Goal: Use online tool/utility

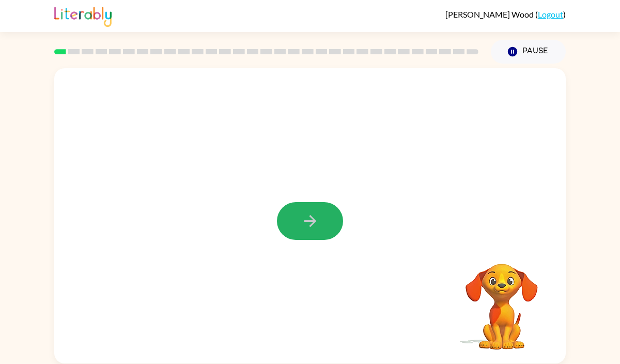
click at [312, 219] on icon "button" at bounding box center [310, 221] width 12 height 12
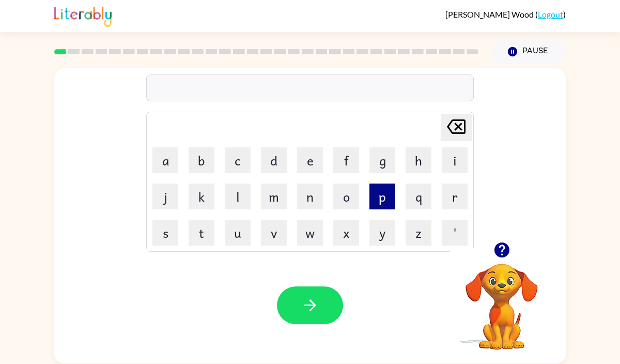
click at [371, 196] on button "p" at bounding box center [383, 197] width 26 height 26
click at [319, 161] on button "e" at bounding box center [310, 160] width 26 height 26
click at [453, 199] on button "r" at bounding box center [455, 197] width 26 height 26
type button "r"
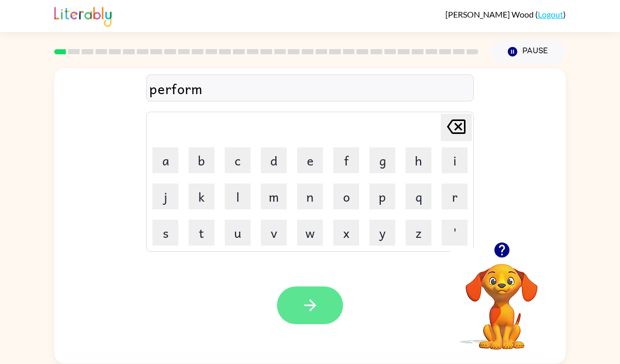
click at [297, 311] on button "button" at bounding box center [310, 305] width 66 height 38
click at [301, 303] on icon "button" at bounding box center [310, 305] width 18 height 18
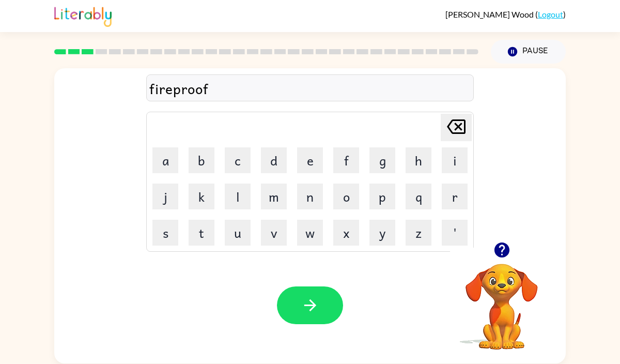
click at [301, 303] on icon "button" at bounding box center [310, 305] width 18 height 18
click at [304, 302] on icon "button" at bounding box center [310, 305] width 18 height 18
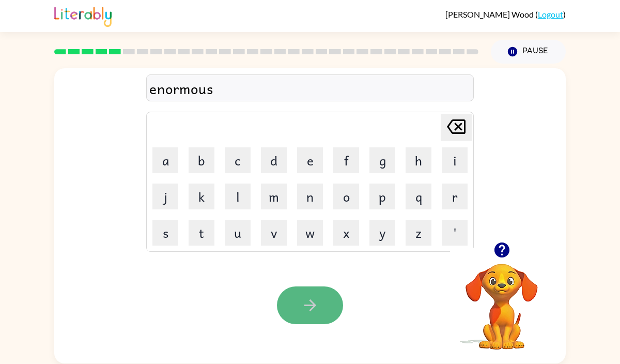
click at [304, 302] on icon "button" at bounding box center [310, 305] width 18 height 18
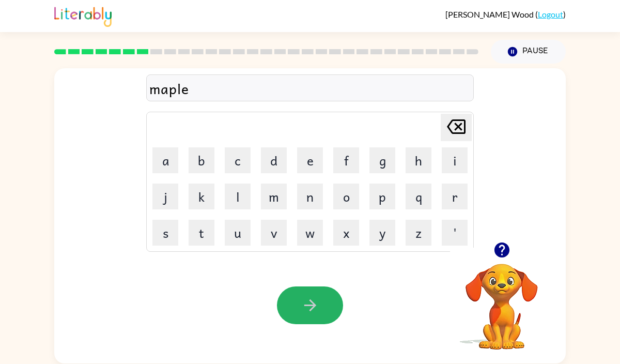
click at [304, 302] on icon "button" at bounding box center [310, 305] width 18 height 18
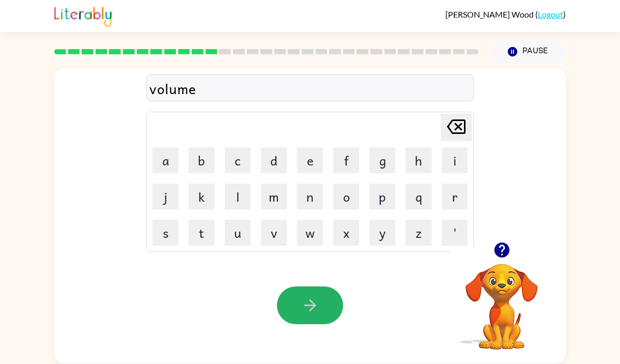
click at [304, 302] on icon "button" at bounding box center [310, 305] width 18 height 18
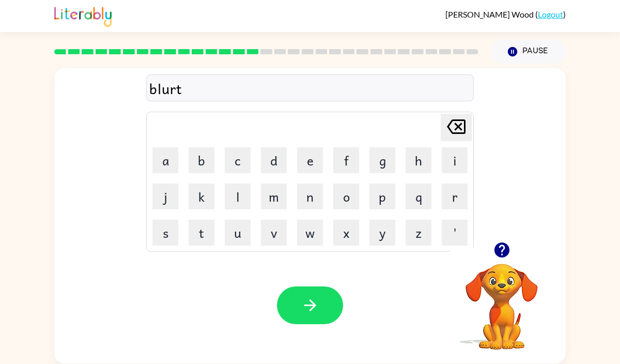
click at [304, 302] on icon "button" at bounding box center [310, 305] width 18 height 18
click at [304, 302] on div at bounding box center [310, 305] width 66 height 38
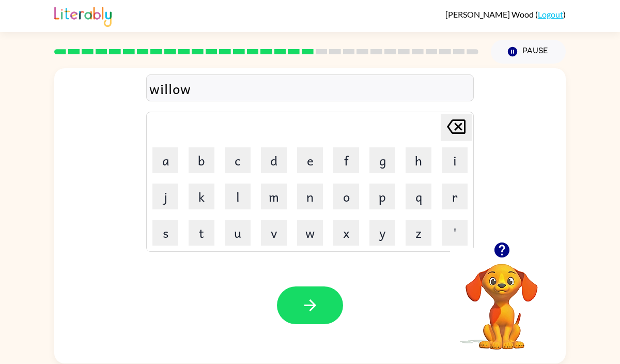
click at [304, 302] on icon "button" at bounding box center [310, 305] width 18 height 18
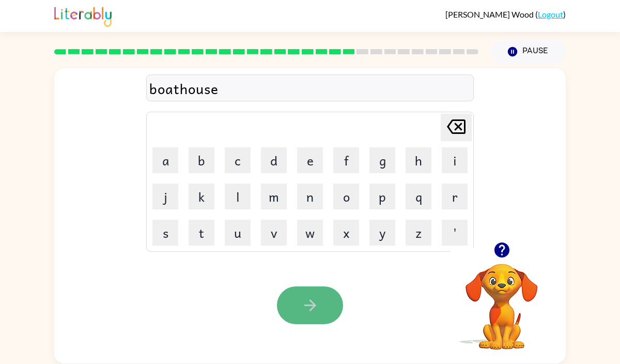
click at [304, 302] on icon "button" at bounding box center [310, 305] width 18 height 18
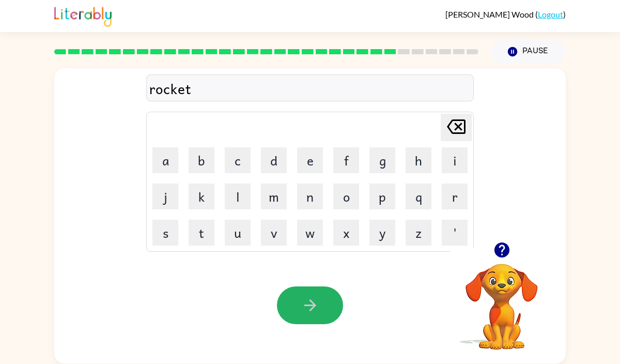
click at [304, 302] on icon "button" at bounding box center [310, 305] width 18 height 18
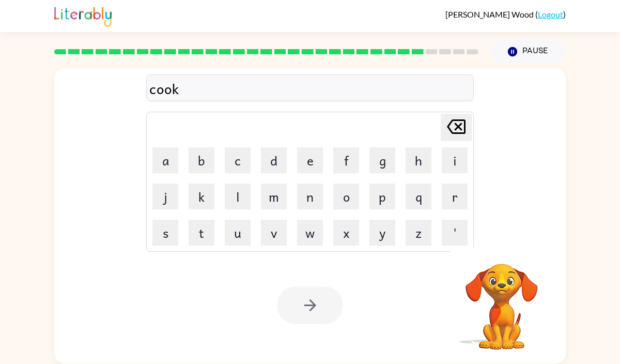
click at [304, 302] on div at bounding box center [310, 305] width 66 height 38
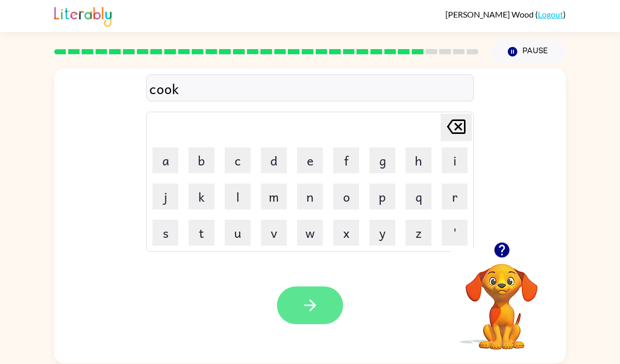
click at [304, 302] on icon "button" at bounding box center [310, 305] width 18 height 18
click at [306, 301] on icon "button" at bounding box center [310, 305] width 18 height 18
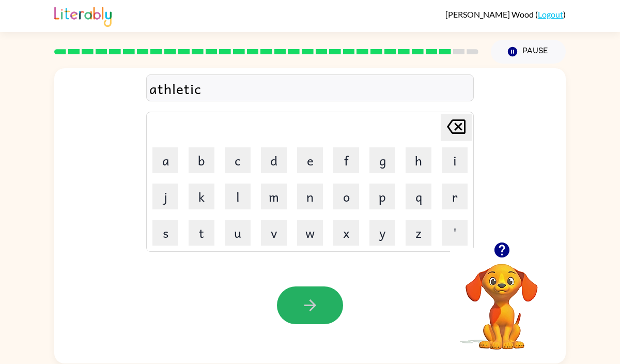
click at [306, 301] on icon "button" at bounding box center [310, 305] width 18 height 18
click at [304, 303] on icon "button" at bounding box center [310, 305] width 18 height 18
